Goal: Navigation & Orientation: Find specific page/section

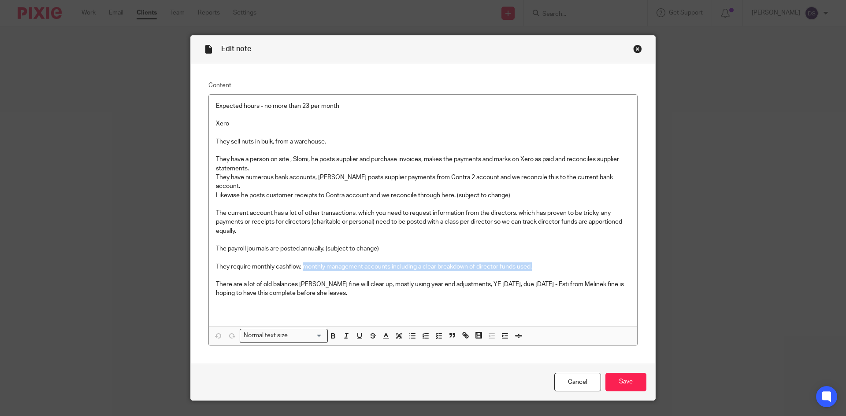
click at [633, 48] on div "Close this dialog window" at bounding box center [637, 49] width 9 height 9
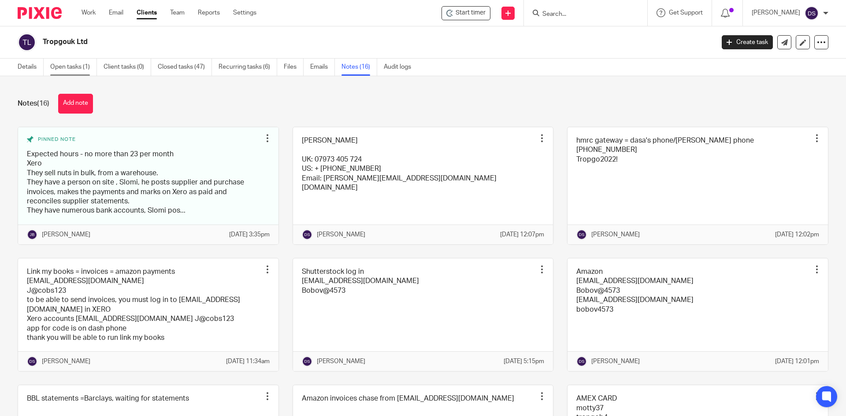
click at [73, 66] on link "Open tasks (1)" at bounding box center [73, 67] width 47 height 17
